Goal: Obtain resource: Download file/media

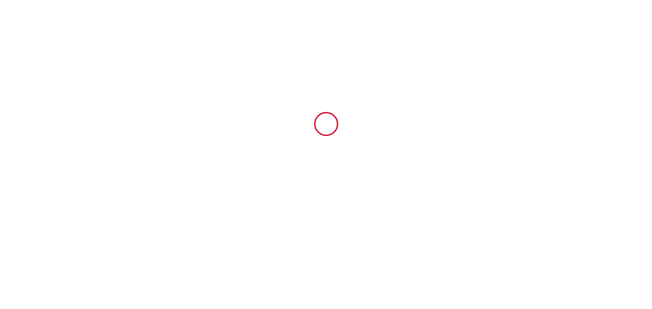
type input "5063536"
type input "Case Bellevue"
type input "[GEOGRAPHIC_DATA]"
type input "97450"
type input "[GEOGRAPHIC_DATA]"
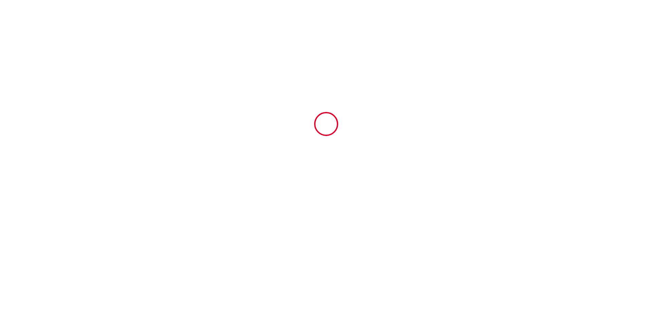
type input "Reunion"
type input "[DATE]"
type input "4"
type input "2"
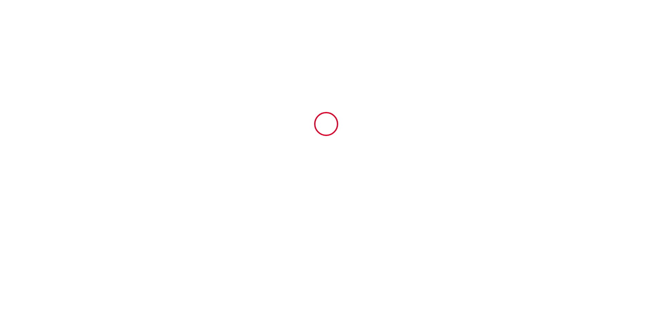
type input "1486"
type input "[PERSON_NAME]"
type input "HENAFF"
type input "[GEOGRAPHIC_DATA]"
type input "97450"
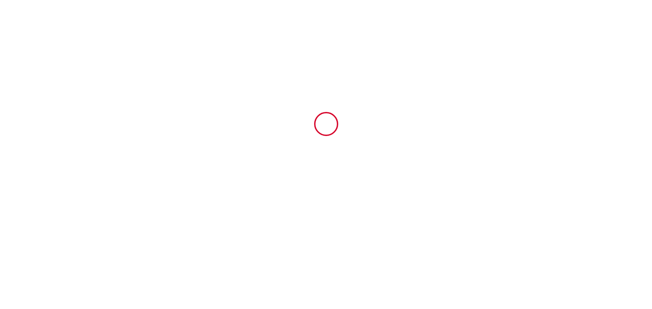
type input "[GEOGRAPHIC_DATA]"
type input "Reunion"
type input "[EMAIL_ADDRESS][DOMAIN_NAME]"
type input "Fabien"
type input "BAUD"
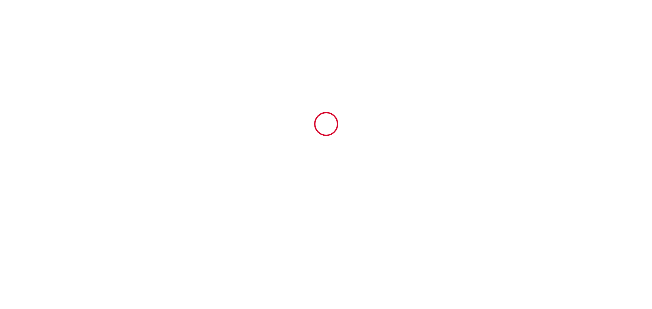
type input "[STREET_ADDRESS]"
type input "74370"
type input "Villaz"
type input "[EMAIL_ADDRESS][DOMAIN_NAME]"
type input "[PHONE_NUMBER]"
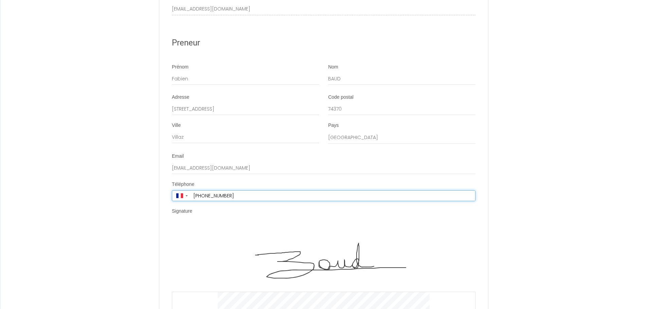
scroll to position [1886, 0]
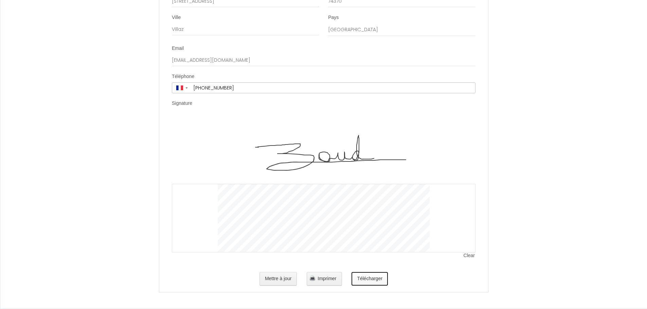
click at [366, 282] on button "Télécharger" at bounding box center [369, 279] width 36 height 14
